Goal: Transaction & Acquisition: Book appointment/travel/reservation

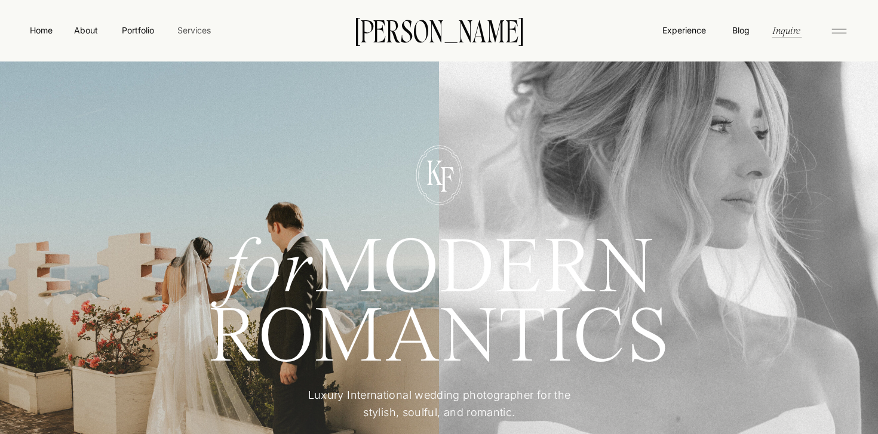
click at [187, 30] on nav "Services" at bounding box center [193, 30] width 35 height 13
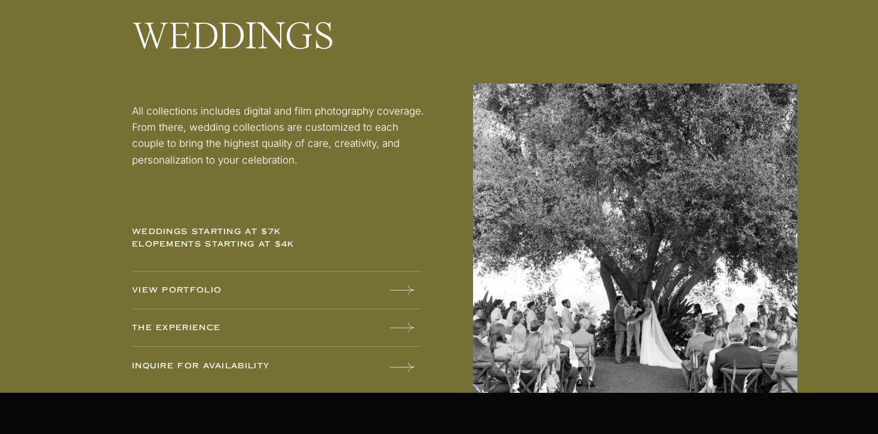
scroll to position [1596, 0]
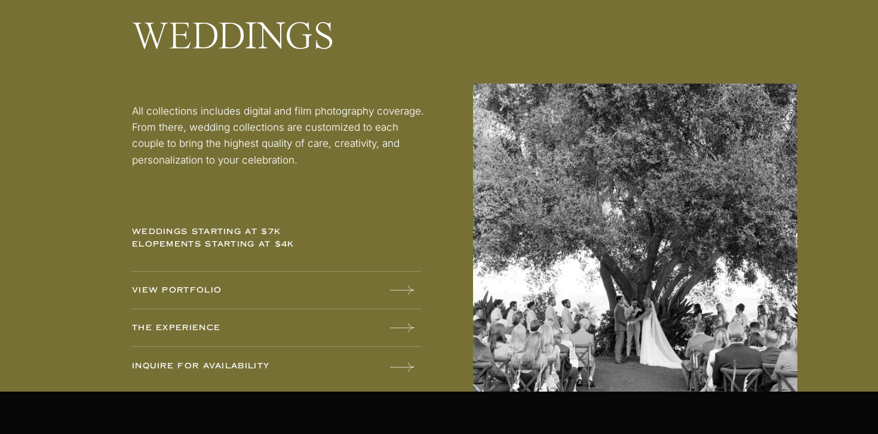
click at [265, 237] on p "weddings starting at $7k elopements starting at $4k" at bounding box center [225, 241] width 187 height 31
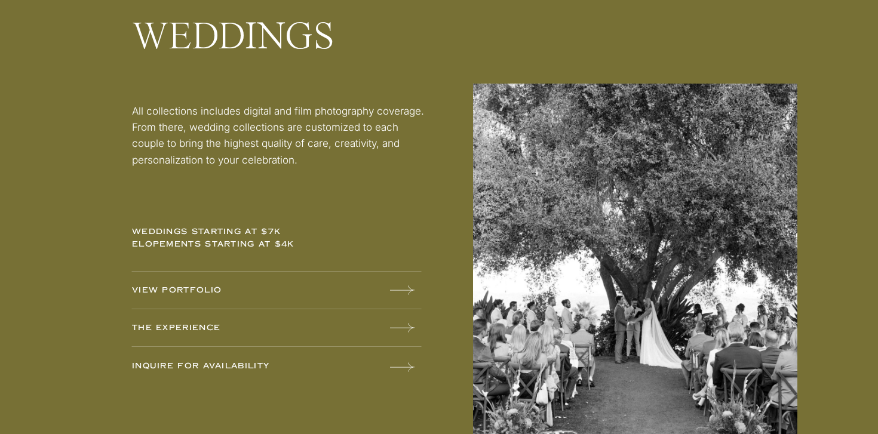
scroll to position [1565, 0]
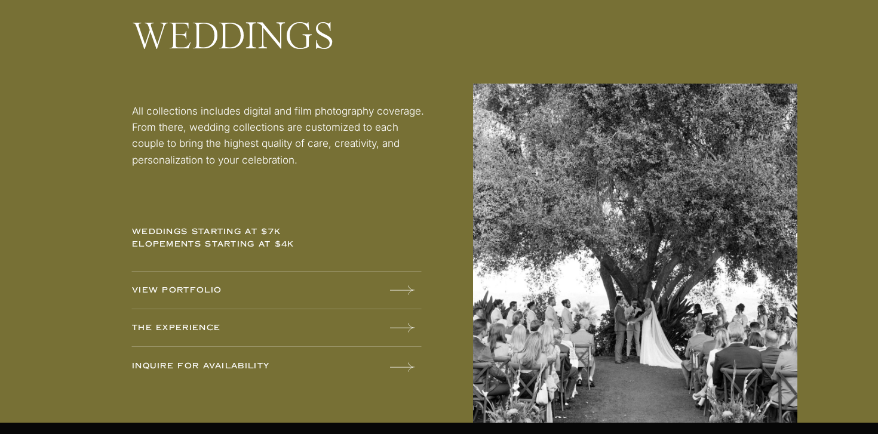
click at [392, 332] on icon at bounding box center [402, 328] width 24 height 24
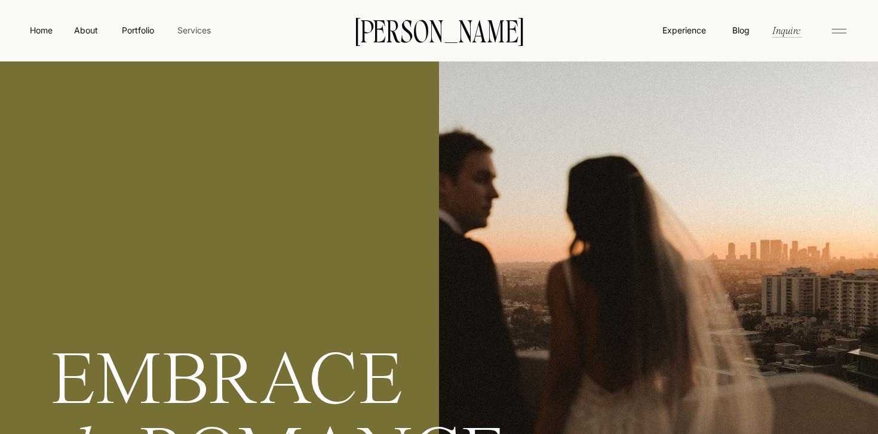
click at [189, 31] on nav "Services" at bounding box center [193, 30] width 35 height 13
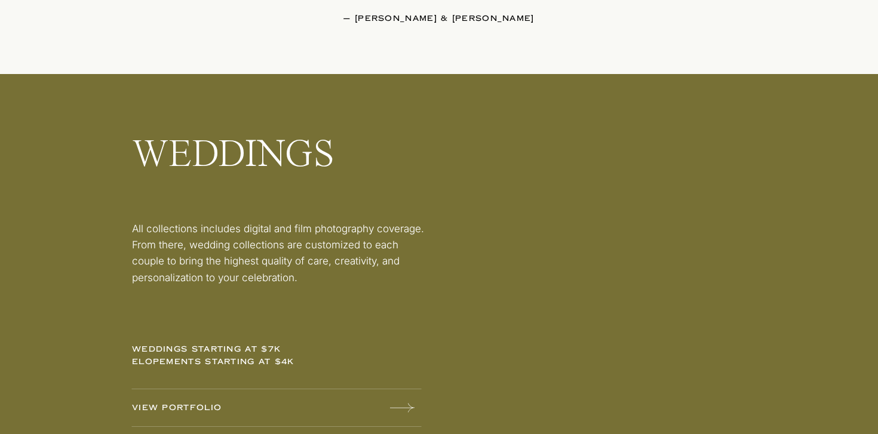
scroll to position [1543, 0]
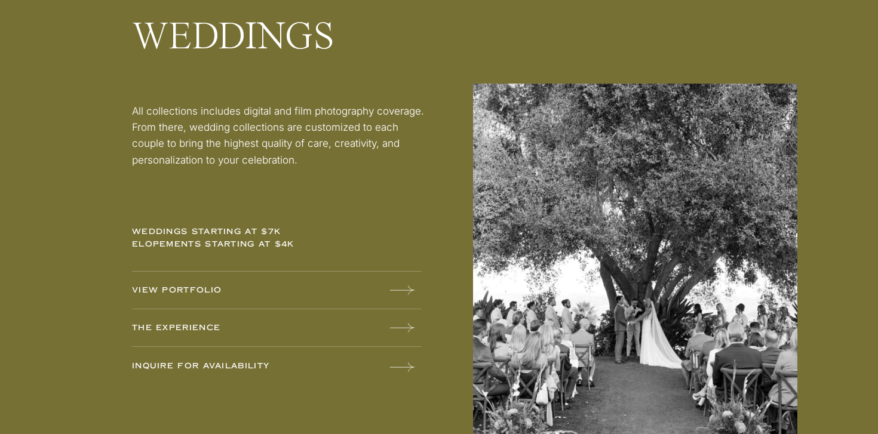
click at [231, 368] on p "INQUIRE FOR AVAILABILITY" at bounding box center [225, 366] width 187 height 13
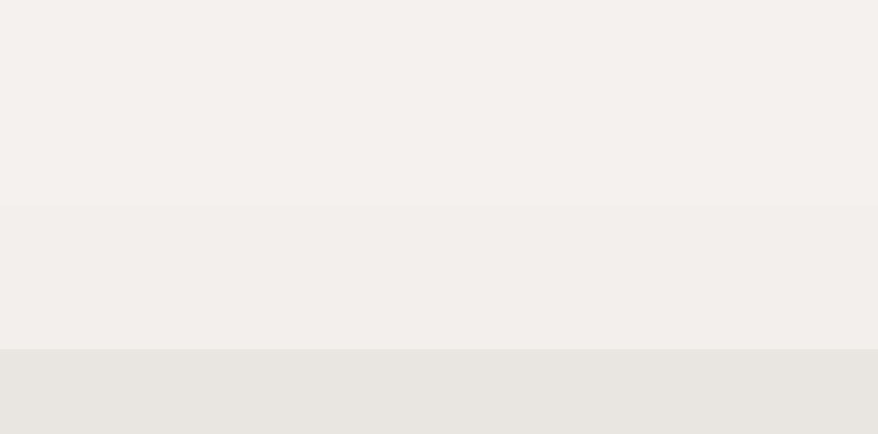
scroll to position [1024, 0]
